Goal: Information Seeking & Learning: Understand process/instructions

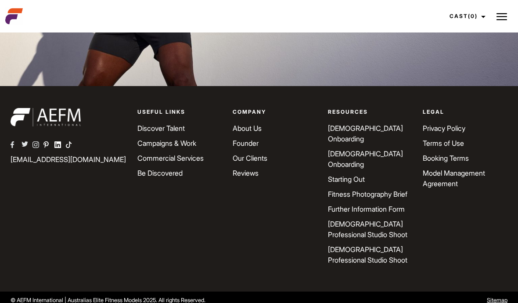
scroll to position [2491, 0]
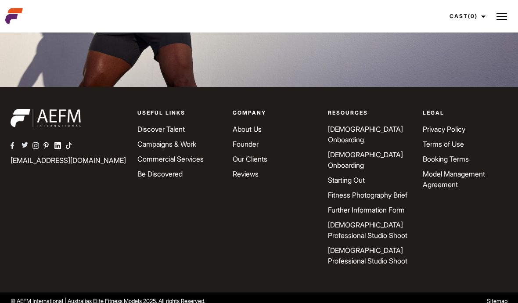
click at [370, 145] on link "[DEMOGRAPHIC_DATA] Onboarding" at bounding box center [365, 134] width 75 height 19
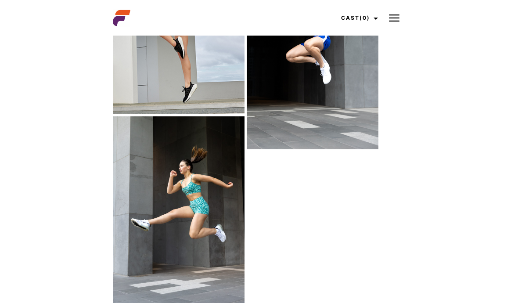
scroll to position [1569, 0]
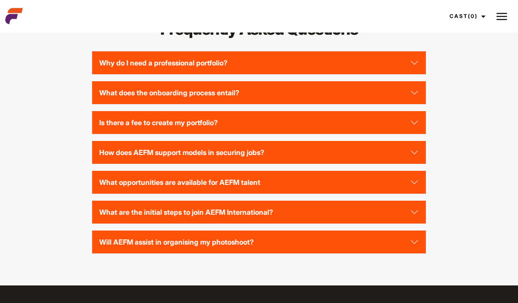
scroll to position [1873, 0]
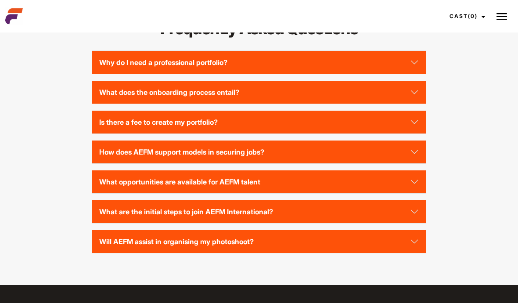
click at [417, 74] on button "Why do I need a professional portfolio?" at bounding box center [259, 62] width 334 height 23
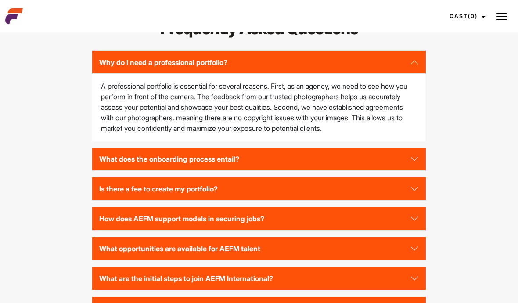
click at [420, 74] on button "Why do I need a professional portfolio?" at bounding box center [259, 62] width 334 height 23
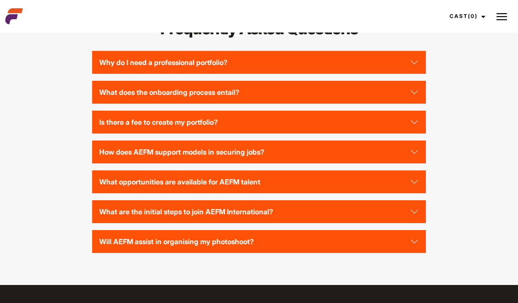
click at [416, 104] on button "What does the onboarding process entail?" at bounding box center [259, 92] width 334 height 23
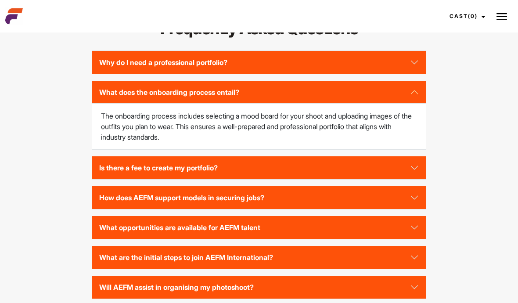
click at [417, 104] on button "What does the onboarding process entail?" at bounding box center [259, 92] width 334 height 23
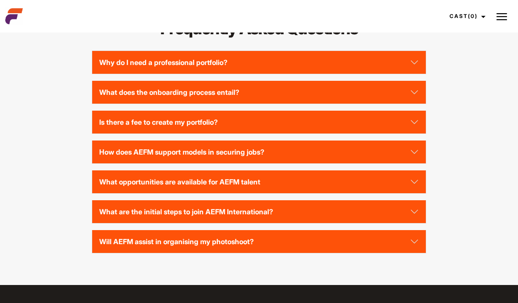
click at [418, 134] on button "Is there a fee to create my portfolio?" at bounding box center [259, 122] width 334 height 23
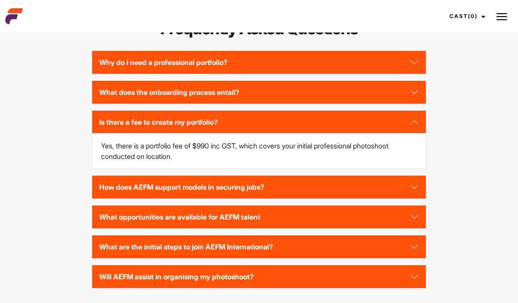
click at [415, 134] on button "Is there a fee to create my portfolio?" at bounding box center [259, 122] width 334 height 23
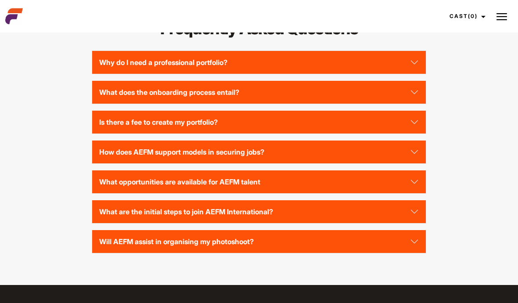
click at [415, 163] on button "How does AEFM support models in securing jobs?" at bounding box center [259, 152] width 334 height 23
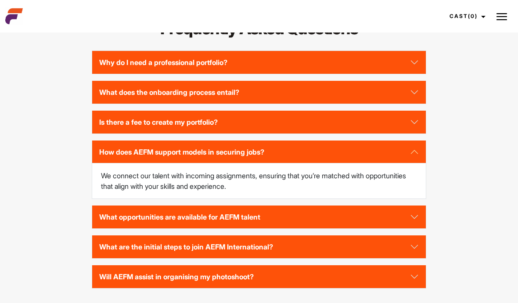
click at [419, 163] on button "How does AEFM support models in securing jobs?" at bounding box center [259, 152] width 334 height 23
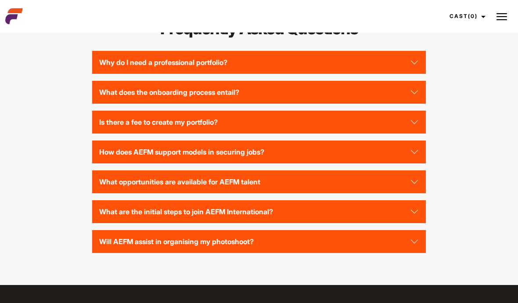
click at [414, 193] on button "What opportunities are available for AEFM talent" at bounding box center [259, 181] width 334 height 23
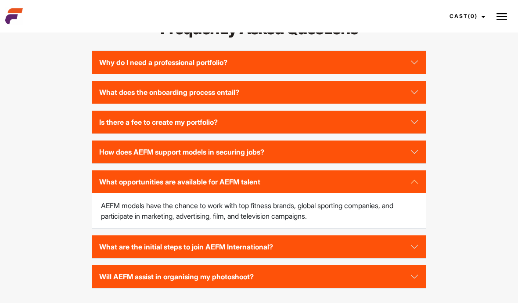
click at [416, 193] on button "What opportunities are available for AEFM talent" at bounding box center [259, 181] width 334 height 23
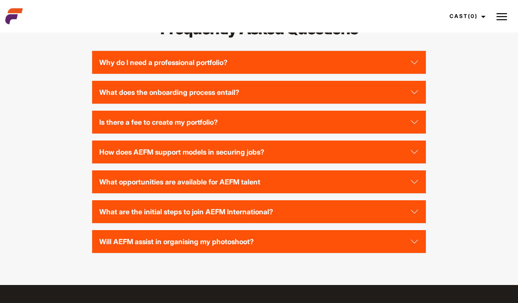
click at [412, 223] on button "What are the initial steps to join AEFM International?" at bounding box center [259, 211] width 334 height 23
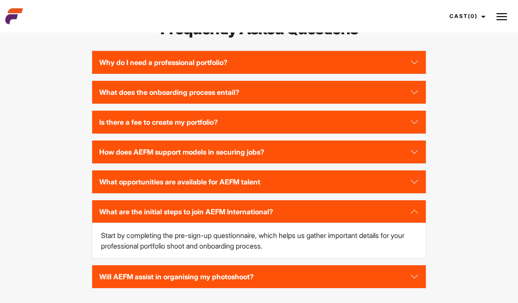
click at [417, 223] on button "What are the initial steps to join AEFM International?" at bounding box center [259, 211] width 334 height 23
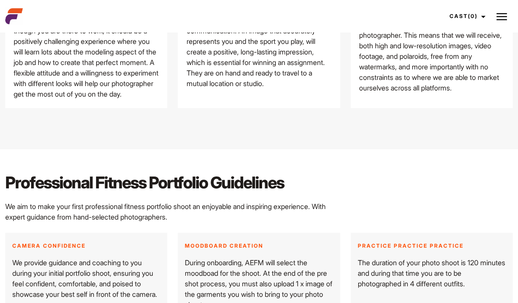
scroll to position [875, 0]
